Goal: Task Accomplishment & Management: Manage account settings

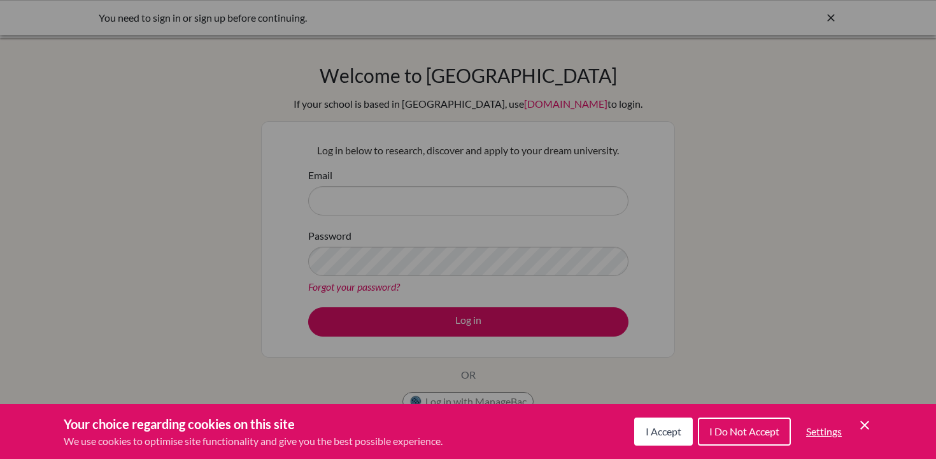
click at [677, 431] on span "I Accept" at bounding box center [664, 431] width 36 height 12
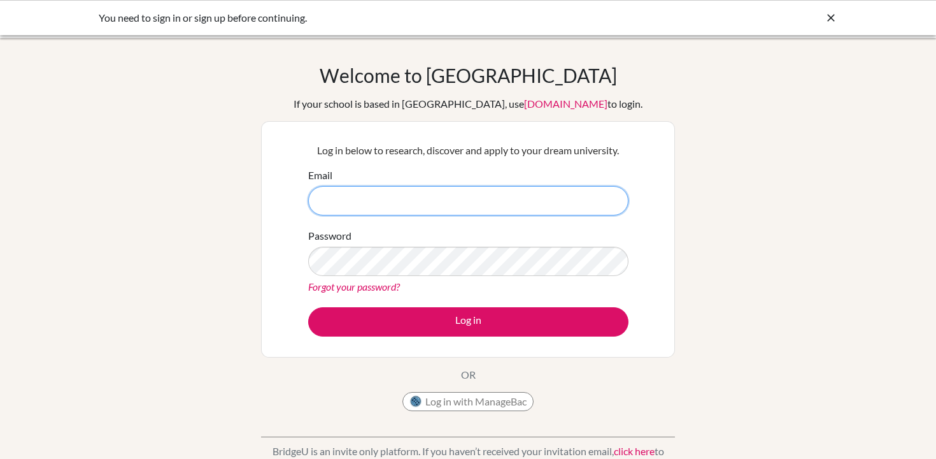
click at [499, 208] on input "Email" at bounding box center [468, 200] width 320 height 29
type input "[EMAIL_ADDRESS][DOMAIN_NAME]"
click at [279, 339] on div "Log in below to research, discover and apply to your dream university. Email oa…" at bounding box center [468, 239] width 414 height 236
click at [426, 402] on button "Log in with ManageBac" at bounding box center [467, 401] width 131 height 19
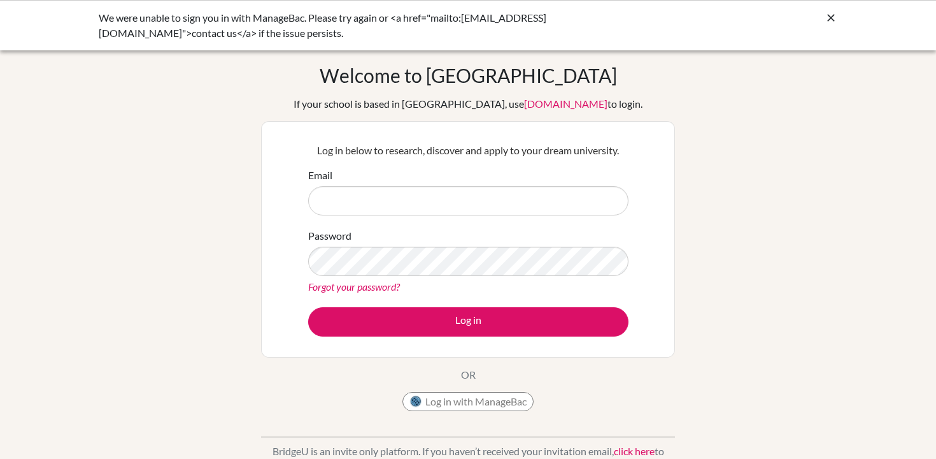
type input "[EMAIL_ADDRESS][DOMAIN_NAME]"
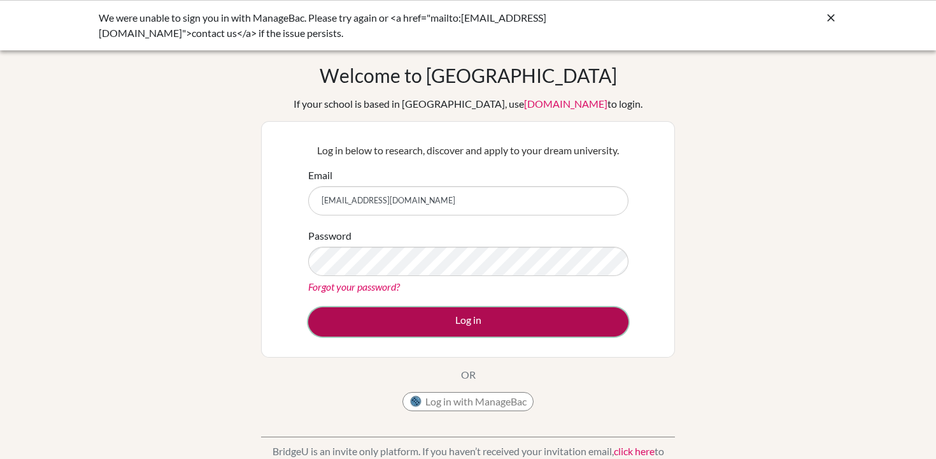
click at [474, 311] on button "Log in" at bounding box center [468, 321] width 320 height 29
